Goal: Obtain resource: Download file/media

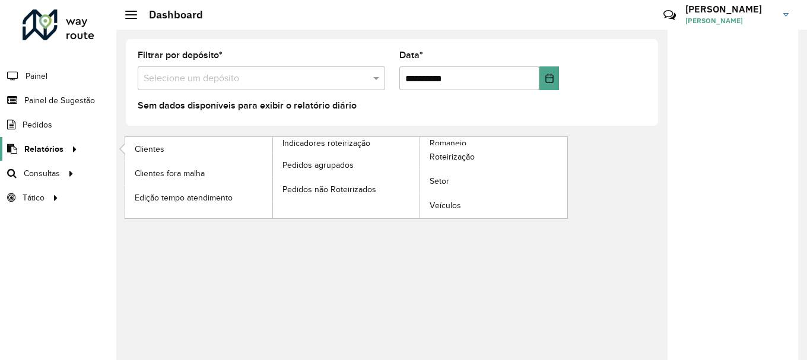
click at [68, 151] on icon at bounding box center [73, 149] width 10 height 18
click at [476, 140] on link "Romaneio" at bounding box center [420, 177] width 295 height 81
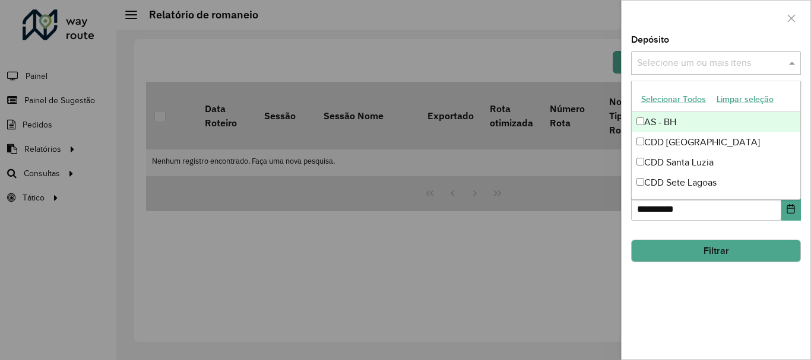
click at [703, 59] on input "text" at bounding box center [710, 63] width 152 height 14
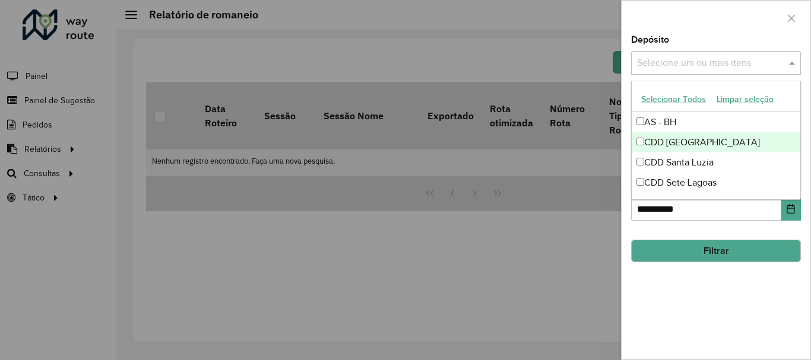
click at [648, 141] on div "CDD [GEOGRAPHIC_DATA]" at bounding box center [716, 142] width 169 height 20
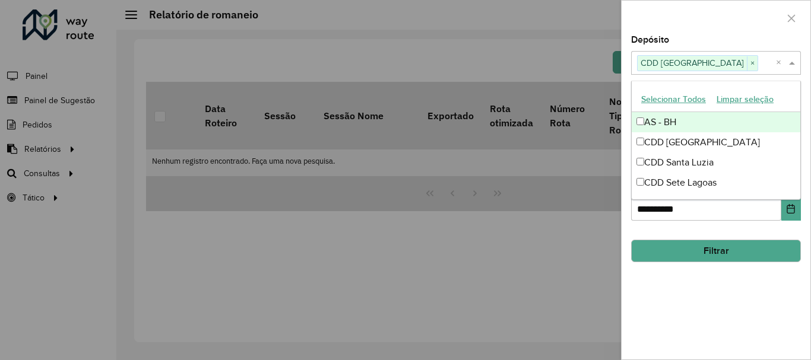
click at [701, 18] on div at bounding box center [716, 18] width 189 height 35
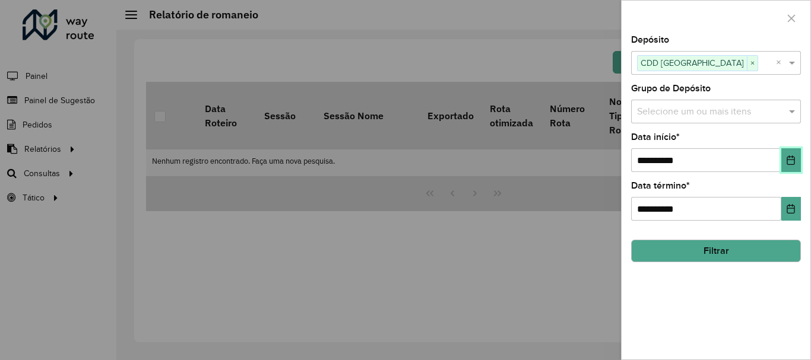
click at [785, 154] on button "Choose Date" at bounding box center [791, 160] width 20 height 24
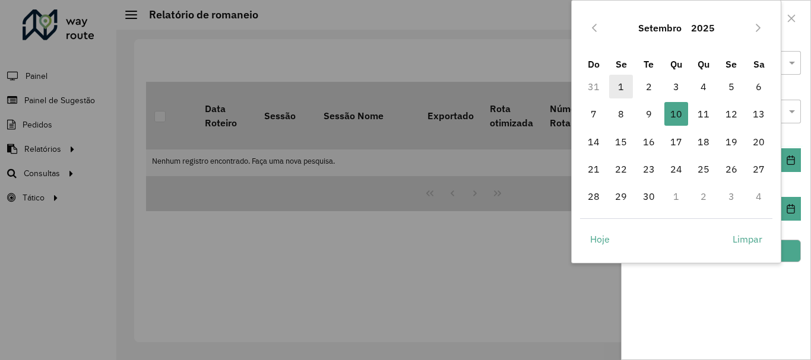
click at [619, 88] on span "1" at bounding box center [621, 87] width 24 height 24
type input "**********"
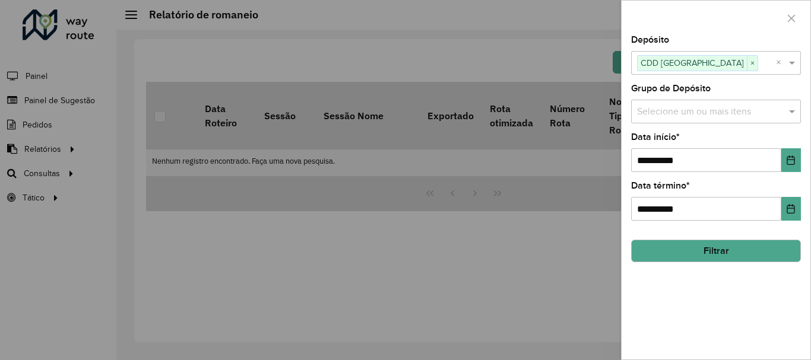
click at [751, 248] on button "Filtrar" at bounding box center [716, 251] width 170 height 23
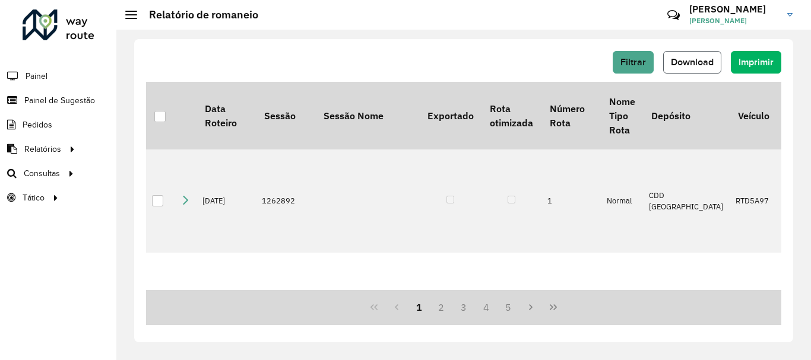
click at [695, 52] on button "Download" at bounding box center [692, 62] width 58 height 23
click at [499, 37] on div "Filtrar Download Imprimir Data Roteiro Sessão Sessão Nome Exportado Rota otimiz…" at bounding box center [463, 195] width 695 height 331
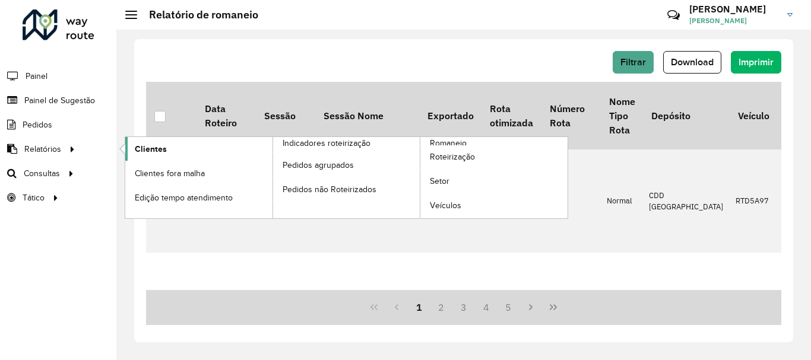
click at [140, 145] on span "Clientes" at bounding box center [151, 149] width 32 height 12
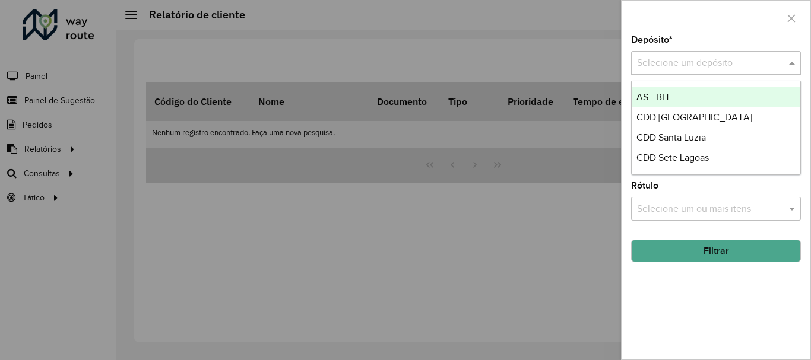
drag, startPoint x: 720, startPoint y: 56, endPoint x: 727, endPoint y: 58, distance: 7.3
click at [723, 58] on input "text" at bounding box center [704, 63] width 134 height 14
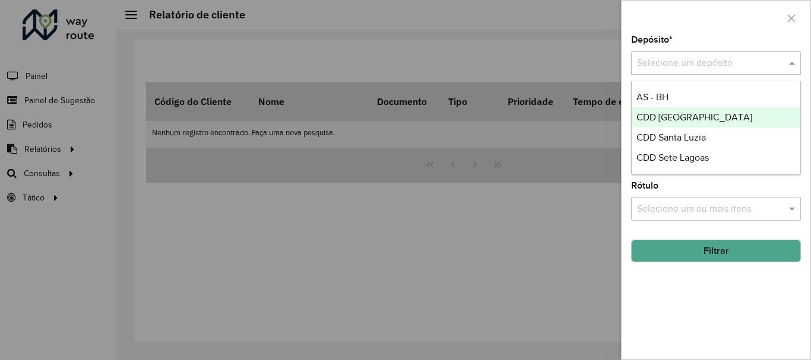
click at [693, 119] on span "CDD [GEOGRAPHIC_DATA]" at bounding box center [694, 117] width 116 height 10
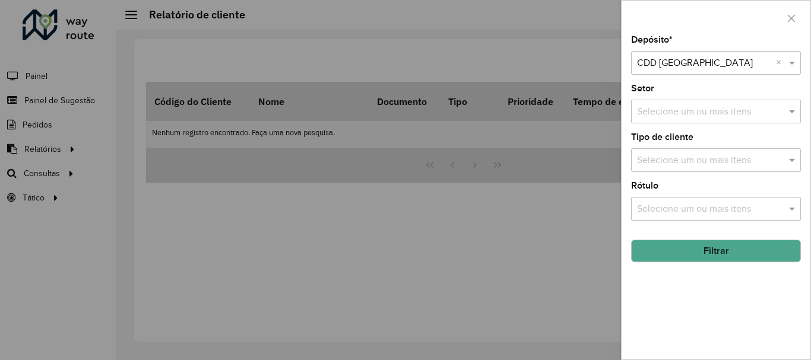
click at [671, 173] on div "Depósito * Selecione um depósito × CDD Belo Horizonte × Setor Selecione um ou m…" at bounding box center [716, 198] width 189 height 324
click at [673, 167] on input "text" at bounding box center [710, 161] width 152 height 14
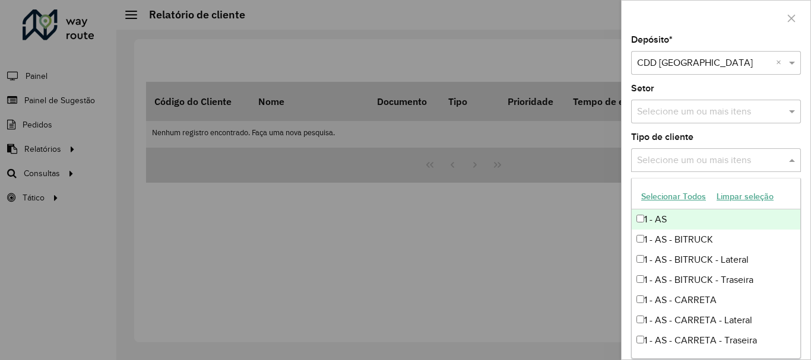
click at [594, 237] on div at bounding box center [405, 180] width 811 height 360
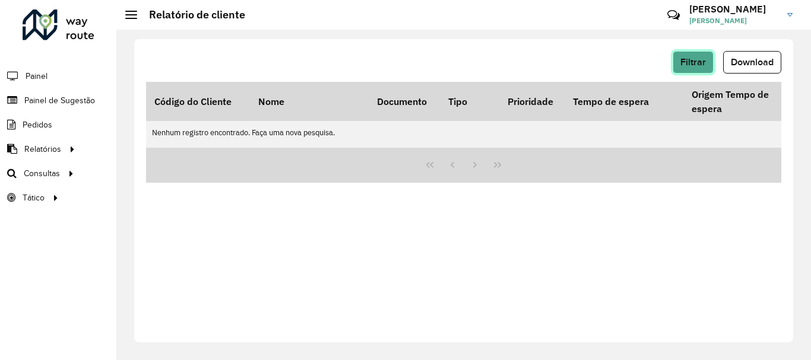
click at [696, 65] on span "Filtrar" at bounding box center [693, 62] width 26 height 10
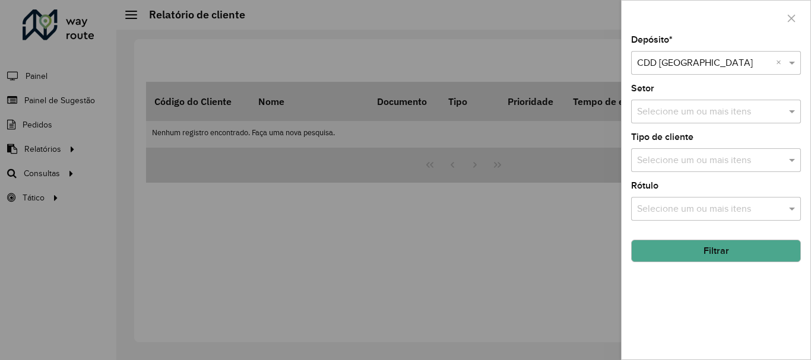
click at [704, 205] on input "text" at bounding box center [710, 209] width 152 height 14
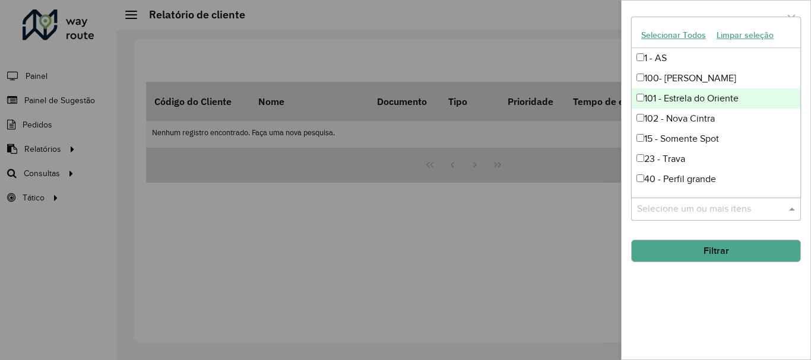
drag, startPoint x: 510, startPoint y: 253, endPoint x: 567, endPoint y: 216, distance: 67.8
click at [532, 243] on div at bounding box center [405, 180] width 811 height 360
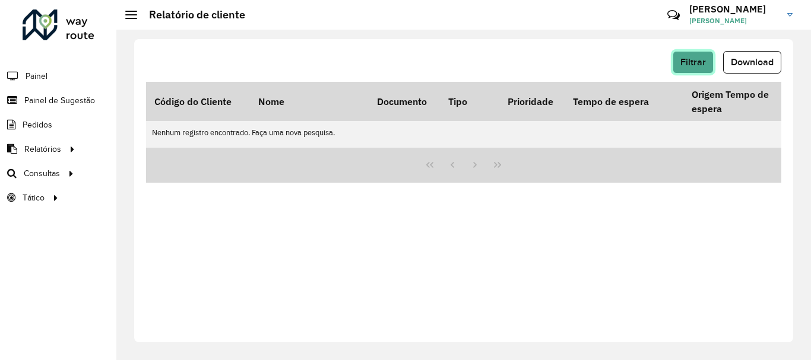
click at [697, 61] on span "Filtrar" at bounding box center [693, 62] width 26 height 10
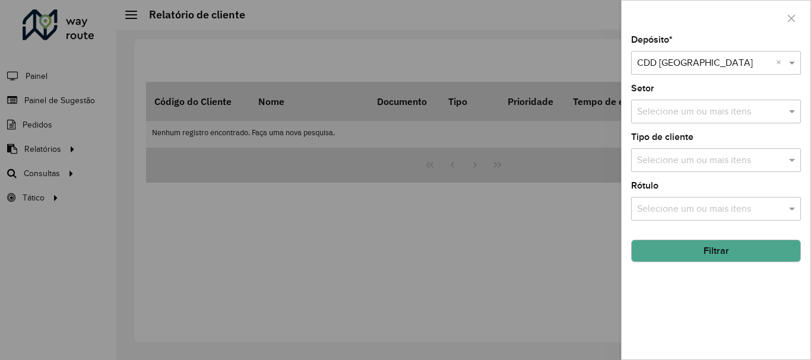
click at [687, 248] on button "Filtrar" at bounding box center [716, 251] width 170 height 23
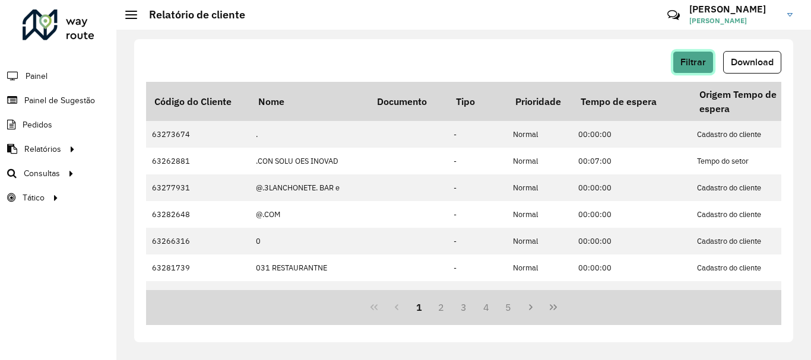
click at [692, 58] on span "Filtrar" at bounding box center [693, 62] width 26 height 10
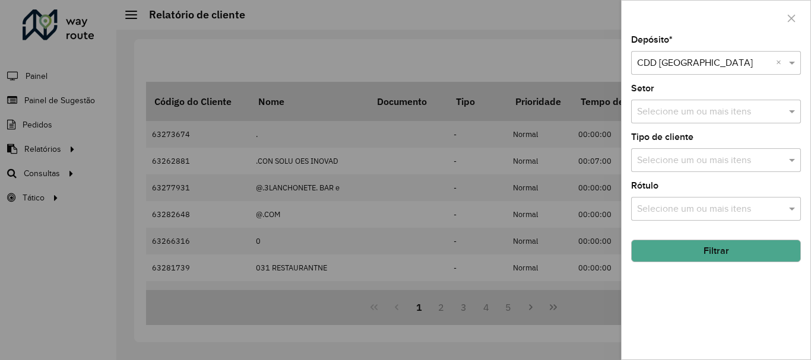
drag, startPoint x: 489, startPoint y: 35, endPoint x: 497, endPoint y: 36, distance: 8.4
click at [491, 36] on div at bounding box center [405, 180] width 811 height 360
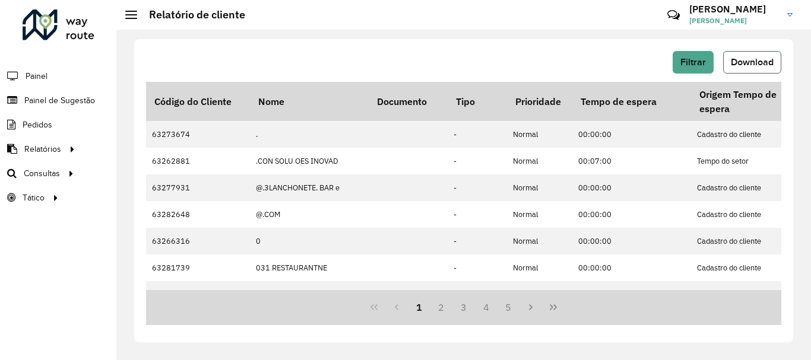
drag, startPoint x: 765, startPoint y: 59, endPoint x: 768, endPoint y: 67, distance: 8.6
click at [766, 59] on span "Download" at bounding box center [752, 62] width 43 height 10
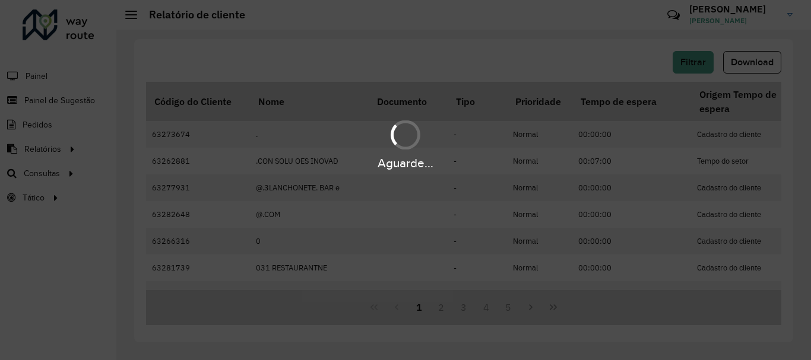
click at [339, 112] on div "Aguarde..." at bounding box center [405, 180] width 811 height 360
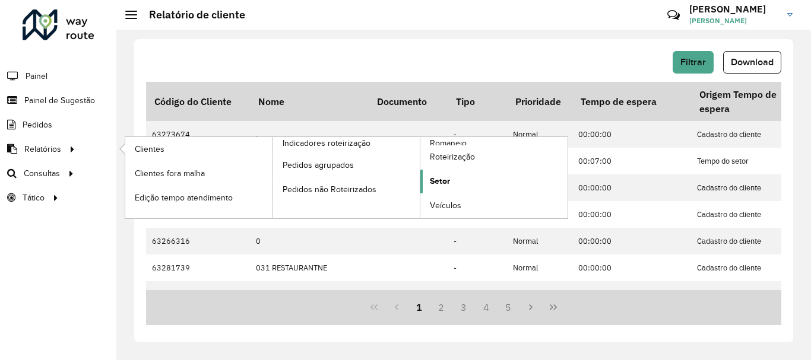
click at [441, 181] on span "Setor" at bounding box center [440, 181] width 20 height 12
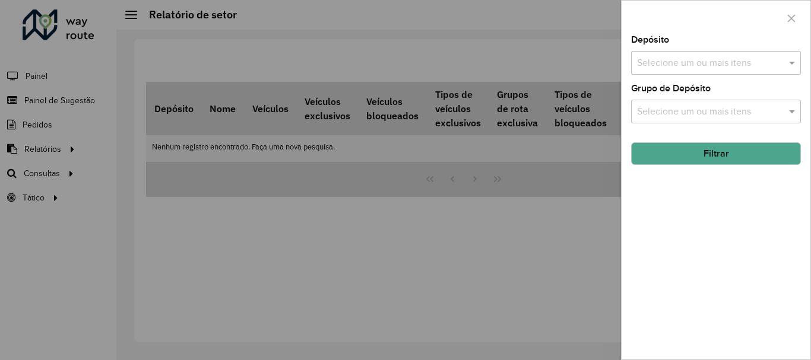
click at [761, 33] on div at bounding box center [716, 18] width 189 height 35
click at [759, 50] on div "Depósito Selecione um ou mais itens" at bounding box center [716, 55] width 170 height 39
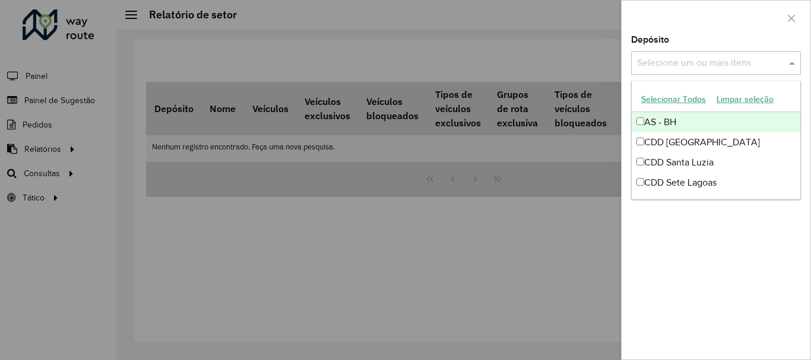
click at [755, 62] on input "text" at bounding box center [710, 63] width 152 height 14
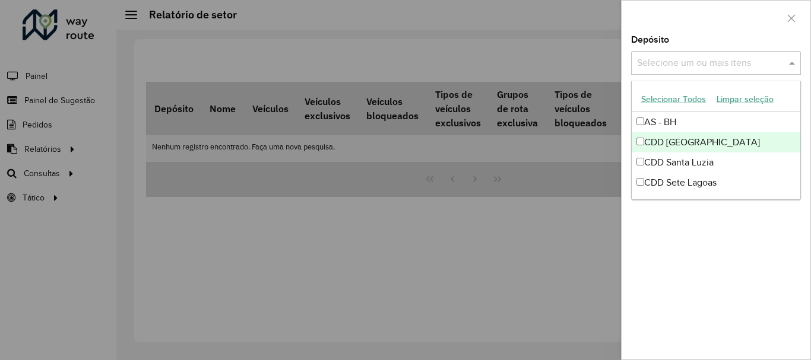
click at [694, 139] on div "CDD [GEOGRAPHIC_DATA]" at bounding box center [716, 142] width 169 height 20
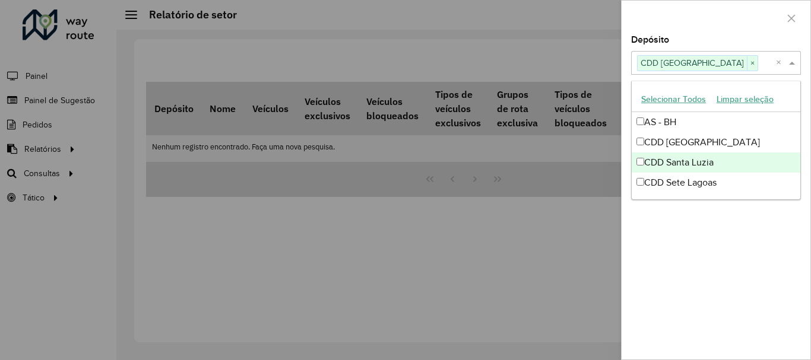
click at [706, 170] on div "CDD Santa Luzia" at bounding box center [716, 163] width 169 height 20
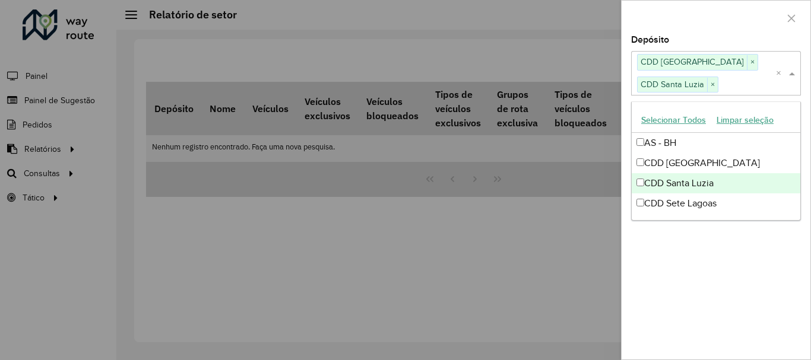
click at [699, 183] on div "CDD Santa Luzia" at bounding box center [716, 183] width 169 height 20
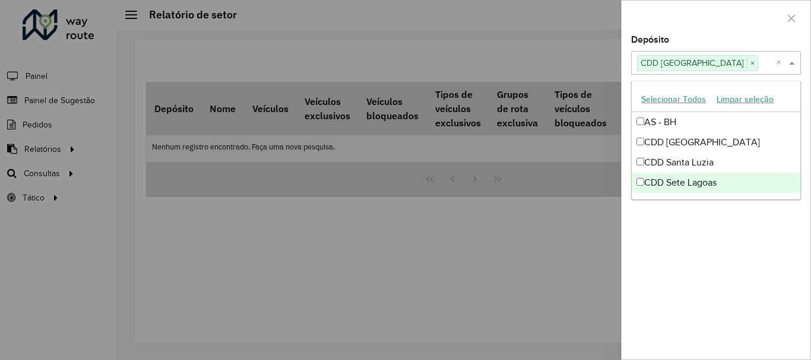
click at [723, 255] on div "Depósito Selecione um ou mais itens CDD Belo Horizonte × × Grupo de Depósito Se…" at bounding box center [716, 198] width 189 height 324
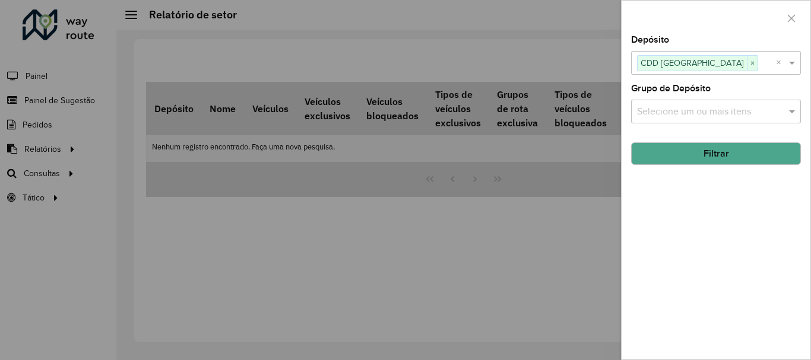
click at [726, 151] on button "Filtrar" at bounding box center [716, 153] width 170 height 23
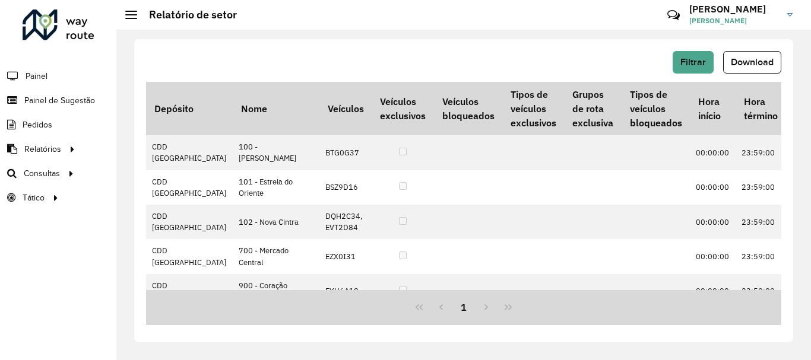
click at [750, 77] on div "Filtrar Download" at bounding box center [463, 66] width 635 height 31
drag, startPoint x: 747, startPoint y: 57, endPoint x: 749, endPoint y: 64, distance: 6.9
click at [747, 57] on span "Download" at bounding box center [752, 62] width 43 height 10
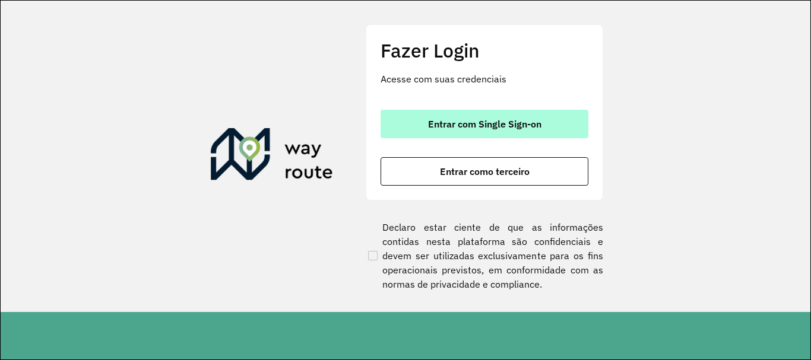
click at [481, 136] on button "Entrar com Single Sign-on" at bounding box center [485, 124] width 208 height 28
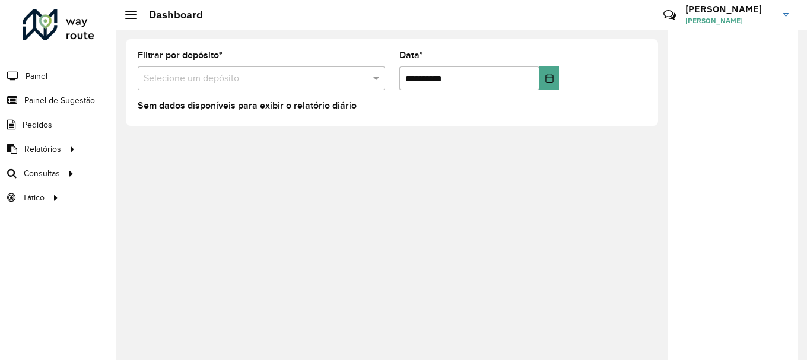
drag, startPoint x: 464, startPoint y: 144, endPoint x: 469, endPoint y: 151, distance: 8.6
click at [0, 0] on span "Romaneio" at bounding box center [0, 0] width 0 height 0
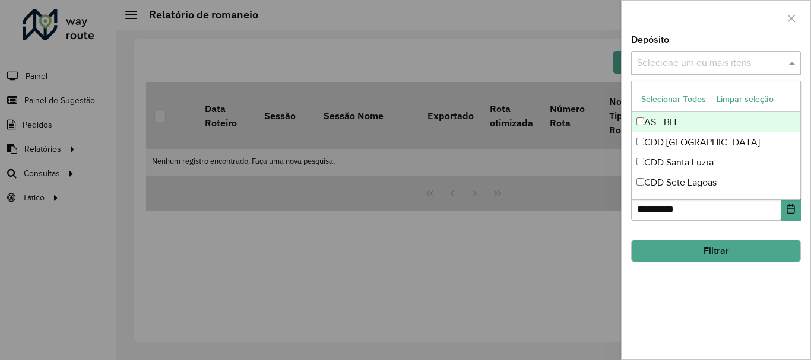
click at [748, 59] on input "text" at bounding box center [710, 63] width 152 height 14
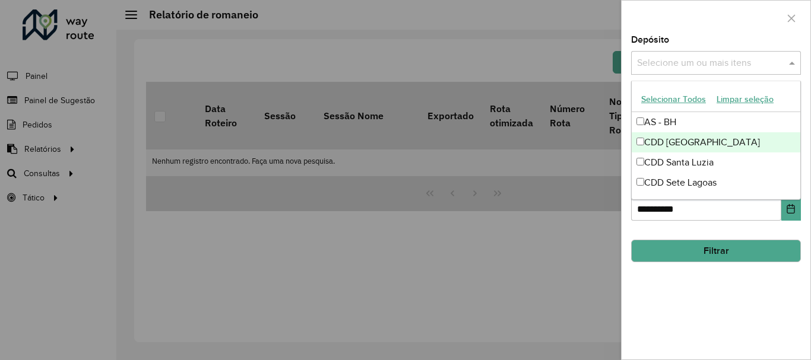
click at [671, 145] on div "CDD [GEOGRAPHIC_DATA]" at bounding box center [716, 142] width 169 height 20
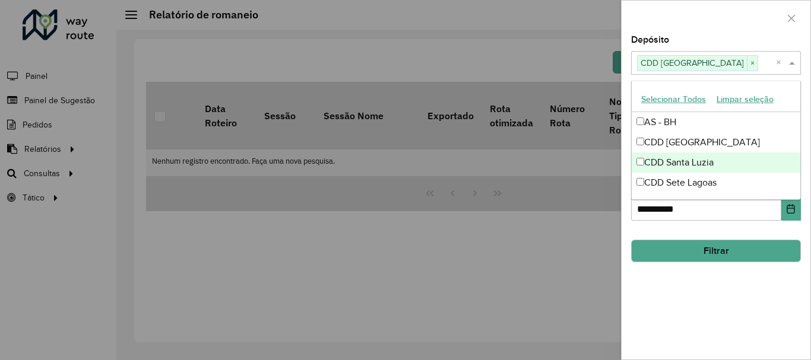
click at [718, 321] on div "**********" at bounding box center [716, 198] width 189 height 324
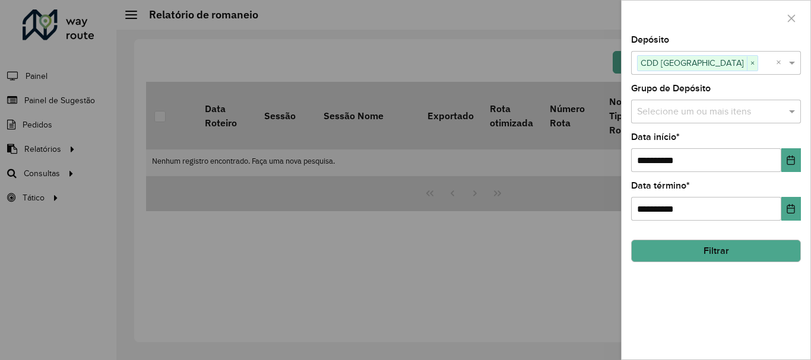
click at [704, 261] on button "Filtrar" at bounding box center [716, 251] width 170 height 23
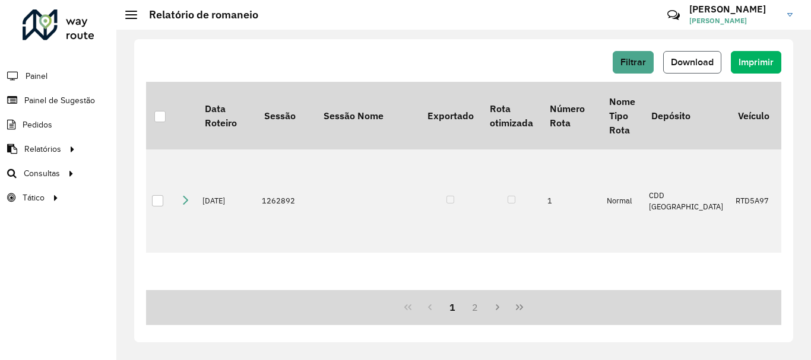
click at [692, 61] on span "Download" at bounding box center [692, 62] width 43 height 10
drag, startPoint x: 430, startPoint y: 56, endPoint x: 495, endPoint y: 55, distance: 65.3
click at [430, 56] on div "Filtrar Download Imprimir" at bounding box center [463, 62] width 635 height 23
